Goal: Task Accomplishment & Management: Manage account settings

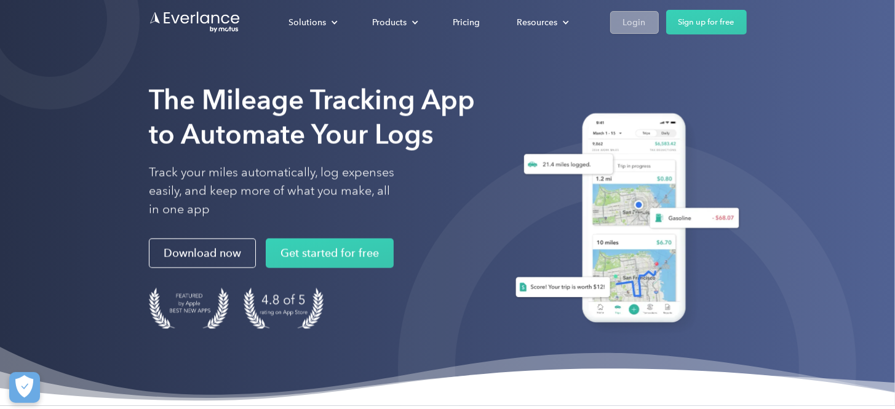
drag, startPoint x: 0, startPoint y: 0, endPoint x: 629, endPoint y: 28, distance: 630.0
click at [629, 28] on div "Login" at bounding box center [634, 22] width 23 height 15
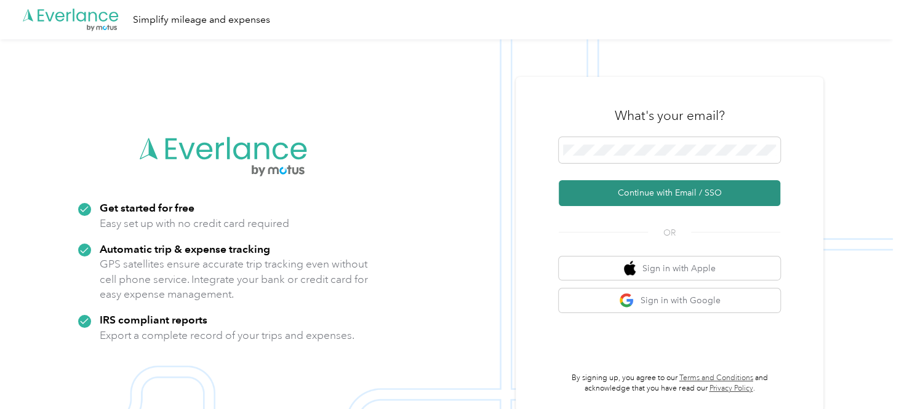
click at [661, 190] on button "Continue with Email / SSO" at bounding box center [670, 193] width 222 height 26
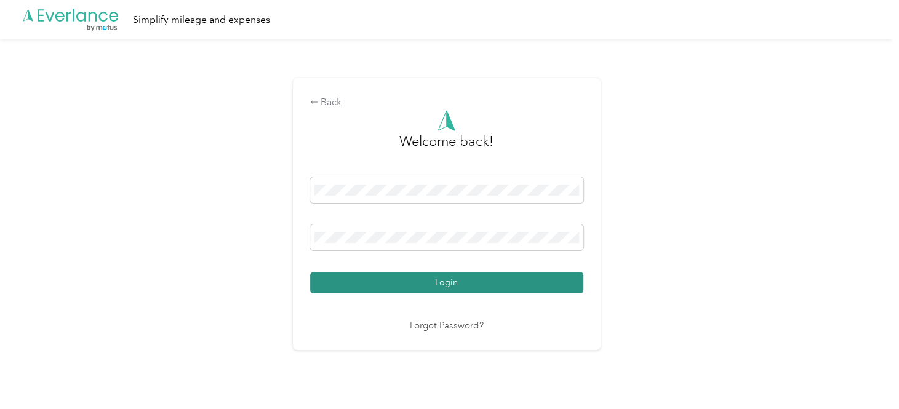
click at [475, 277] on button "Login" at bounding box center [446, 283] width 273 height 22
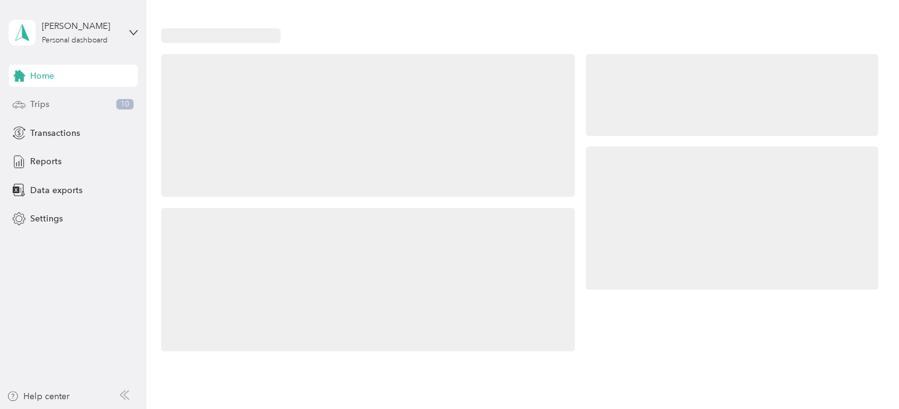
click at [38, 102] on span "Trips" at bounding box center [39, 104] width 19 height 13
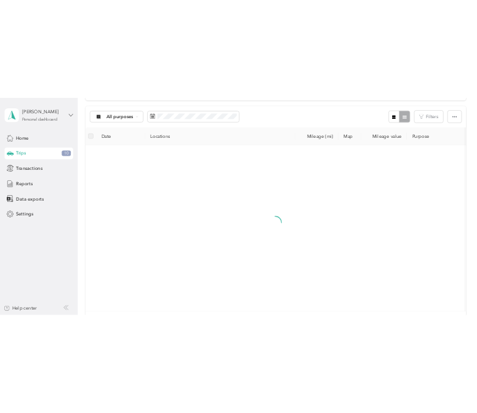
scroll to position [122, 0]
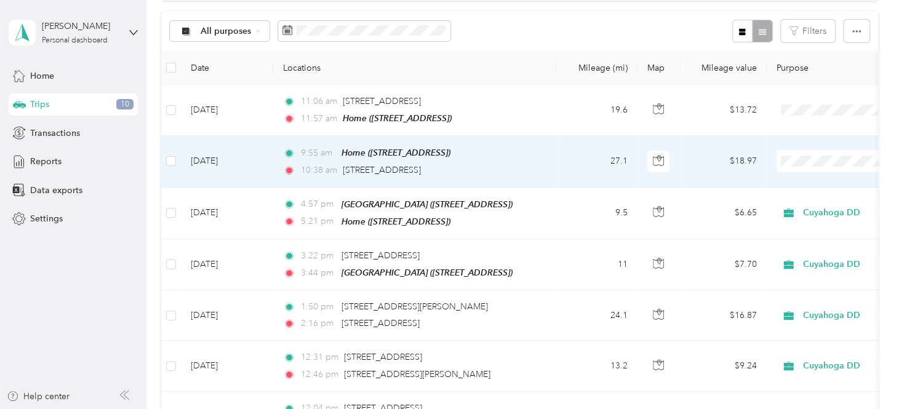
click at [805, 166] on span at bounding box center [852, 161] width 153 height 22
click at [791, 151] on span at bounding box center [852, 161] width 153 height 22
click at [783, 186] on li "Cuyahoga DD" at bounding box center [822, 181] width 153 height 22
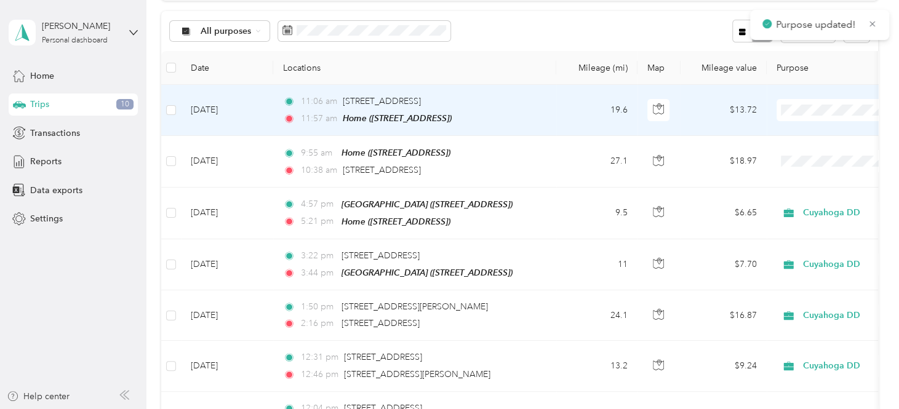
click at [777, 138] on li "Cuyahoga DD" at bounding box center [822, 132] width 153 height 22
